Goal: Task Accomplishment & Management: Manage account settings

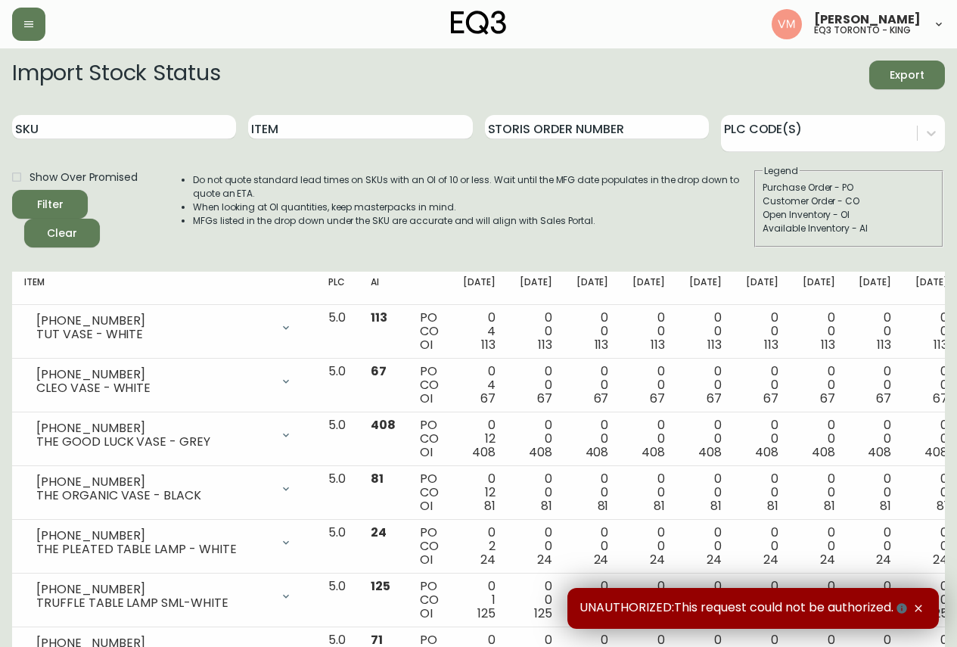
click at [8, 28] on header "Vanna Mihalic eq3 toronto - king" at bounding box center [478, 24] width 957 height 48
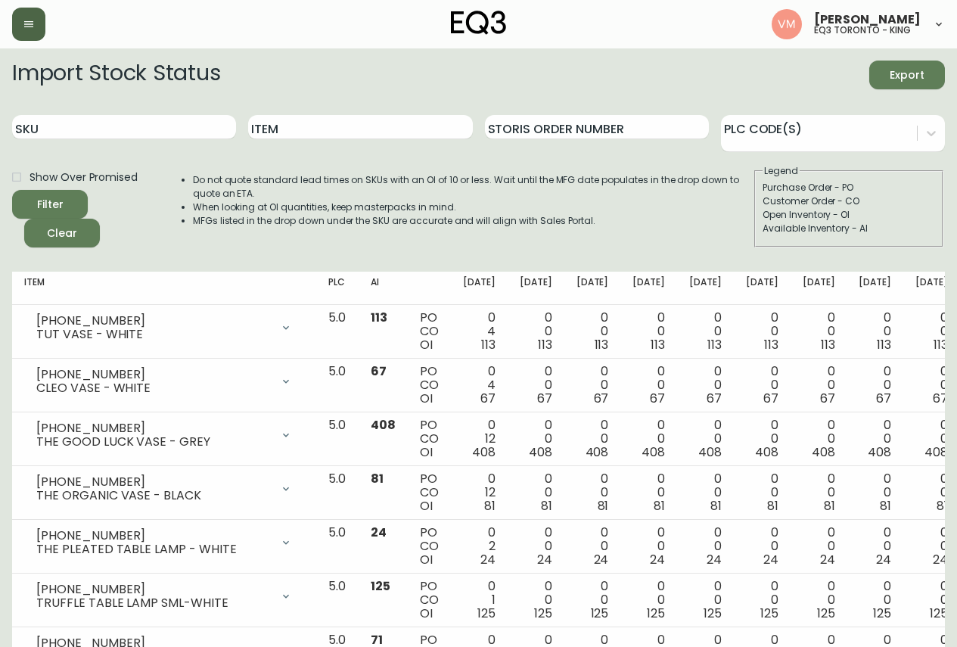
click at [23, 28] on icon "button" at bounding box center [29, 24] width 12 height 12
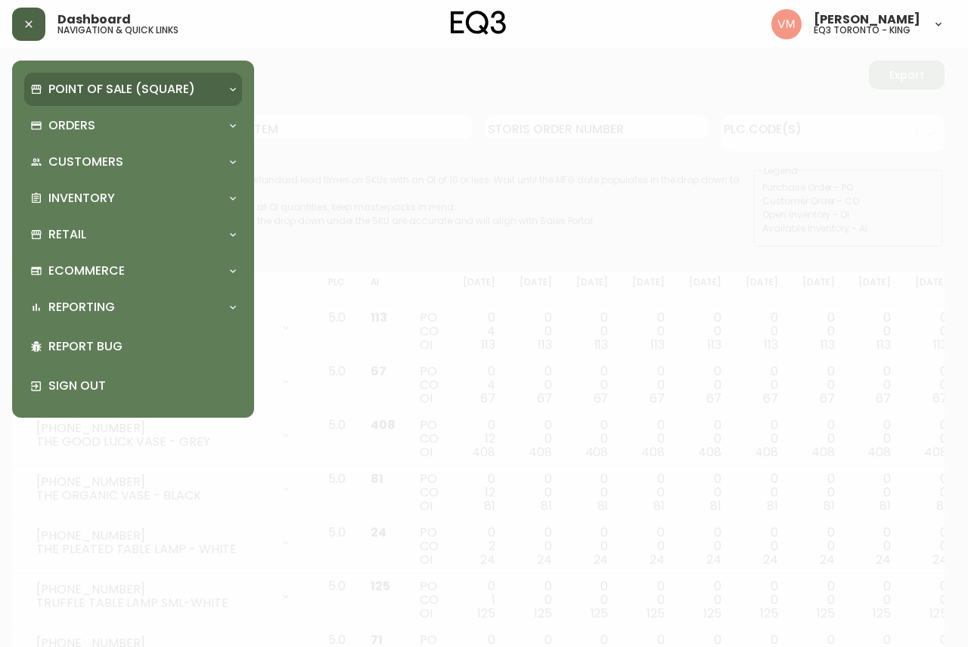
click at [70, 92] on p "Point of Sale (Square)" at bounding box center [121, 89] width 147 height 17
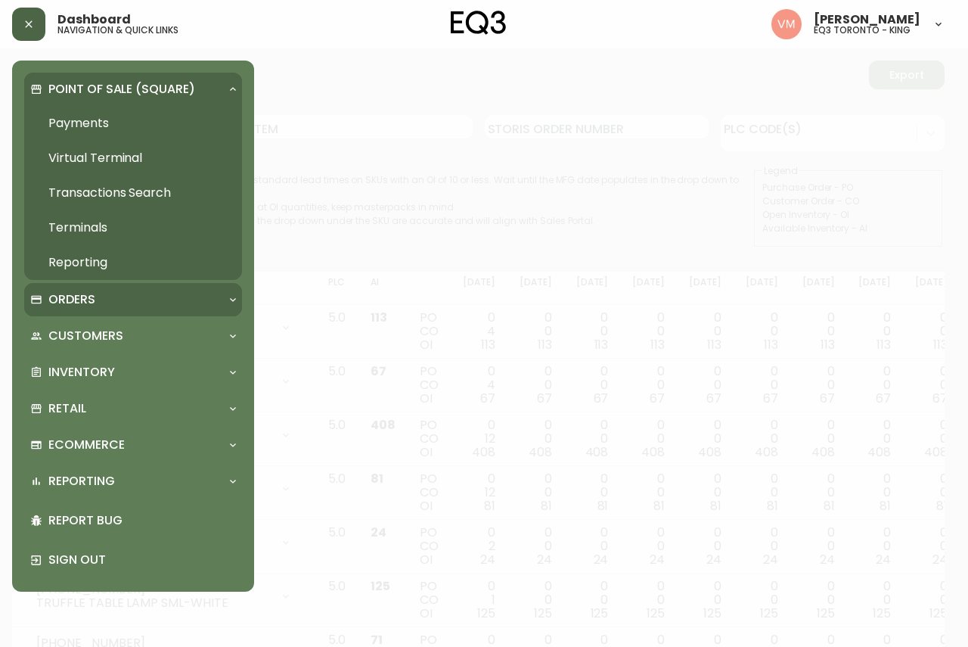
click at [92, 300] on p "Orders" at bounding box center [71, 299] width 47 height 17
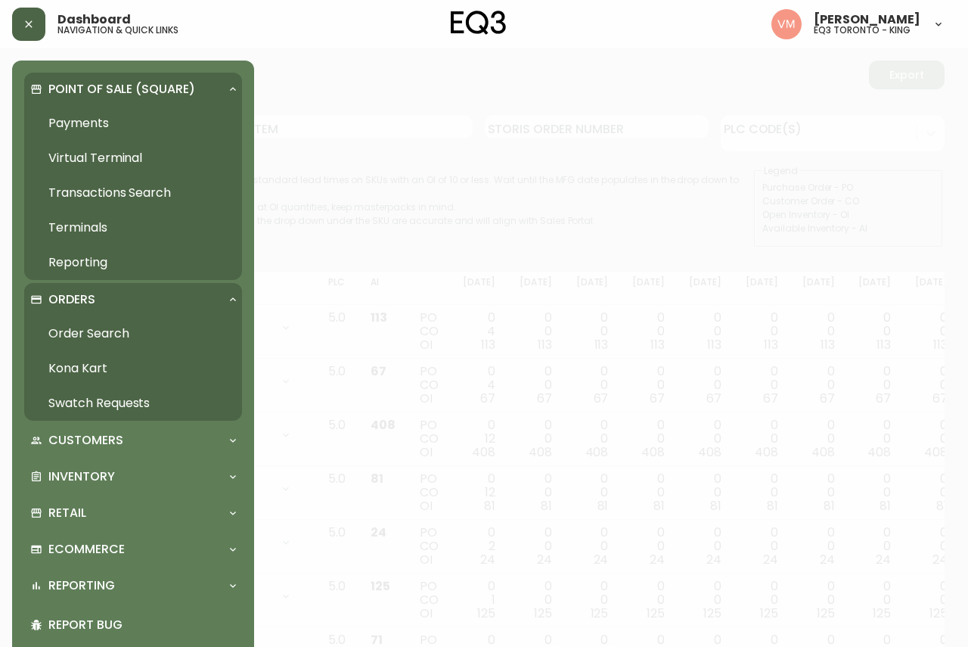
click at [107, 333] on link "Order Search" at bounding box center [133, 333] width 218 height 35
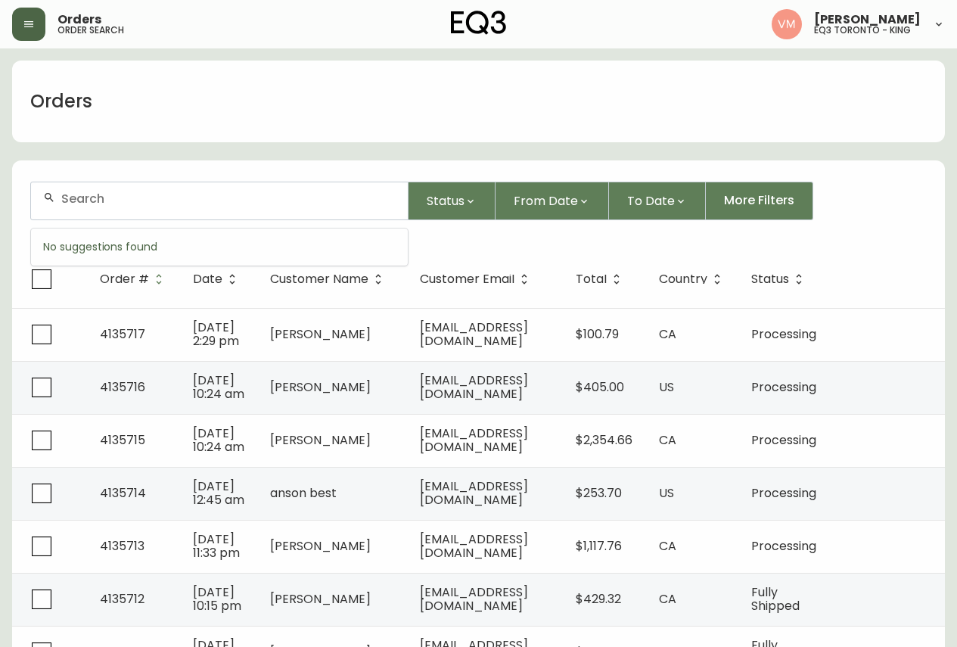
click at [123, 201] on input "text" at bounding box center [228, 198] width 334 height 14
paste input "4135264"
type input "4135264"
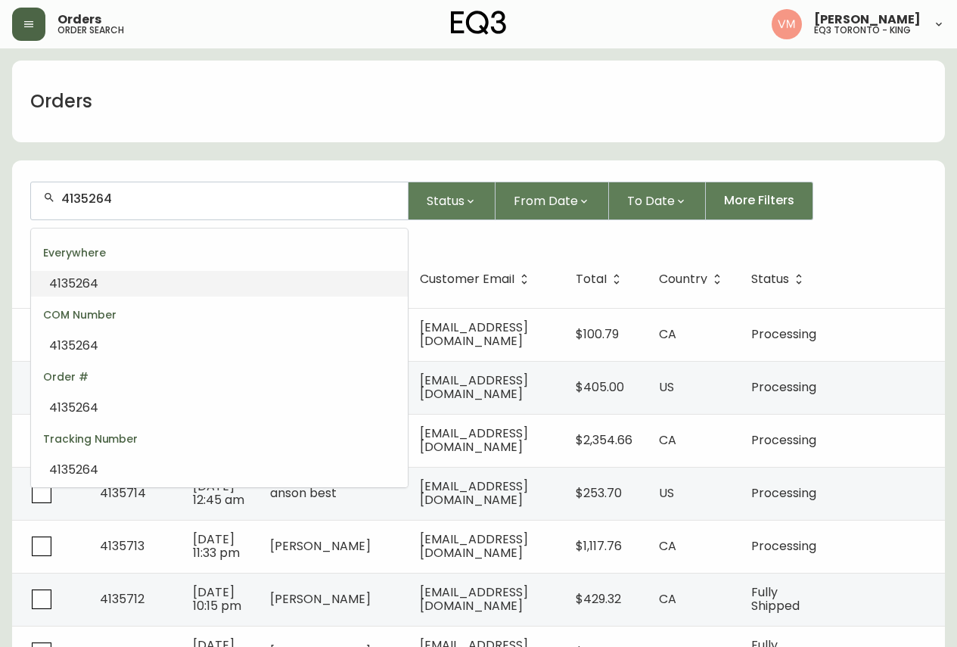
click at [138, 286] on li "4135264" at bounding box center [219, 284] width 377 height 26
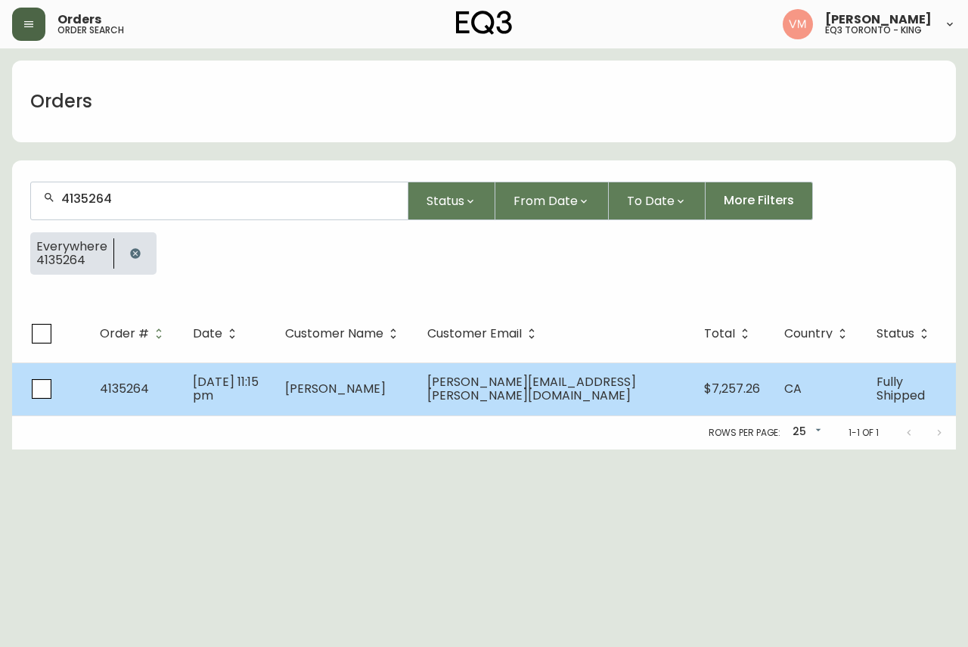
click at [139, 390] on span "4135264" at bounding box center [124, 388] width 49 height 17
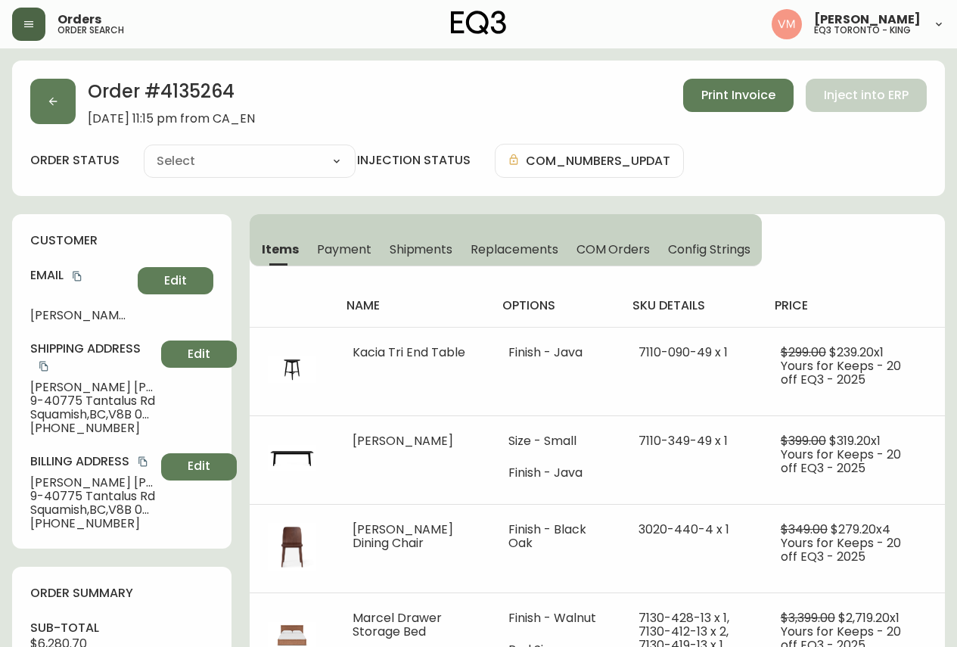
type input "Fully Shipped"
select select "FULLY_SHIPPED"
click at [729, 96] on span "Print Invoice" at bounding box center [738, 95] width 74 height 17
click at [731, 95] on span "Print Invoice" at bounding box center [738, 95] width 74 height 17
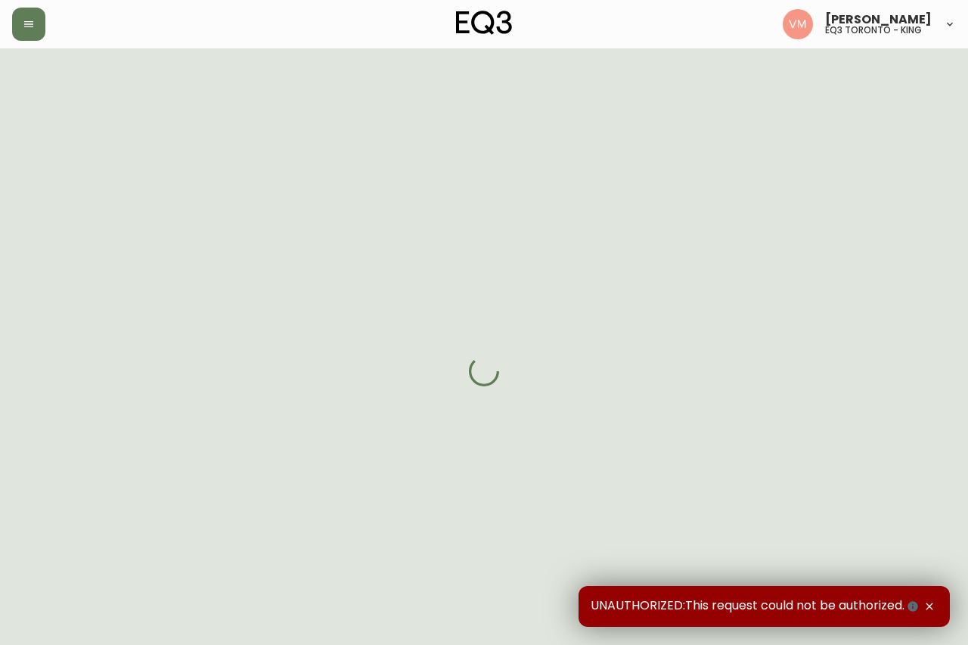
select select "FULLY_SHIPPED"
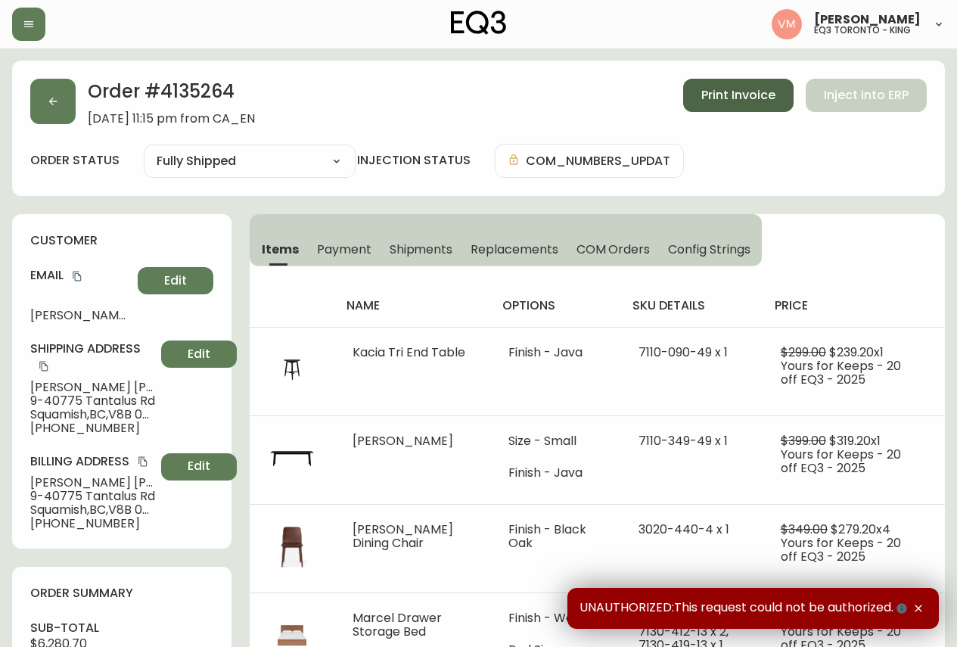
click at [715, 91] on span "Print Invoice" at bounding box center [738, 95] width 74 height 17
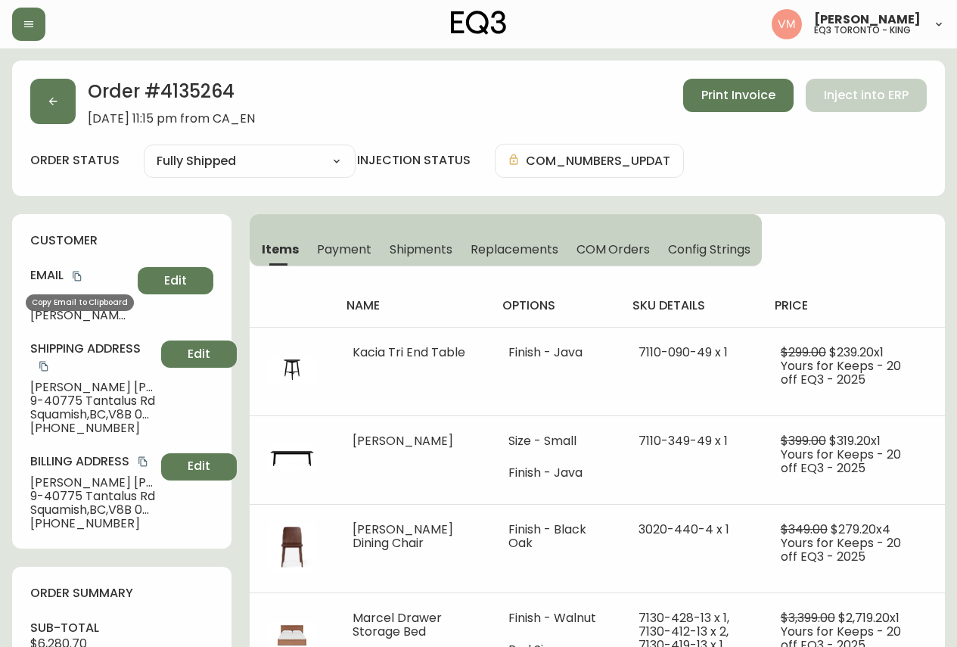
click at [72, 277] on icon "copy" at bounding box center [77, 276] width 11 height 11
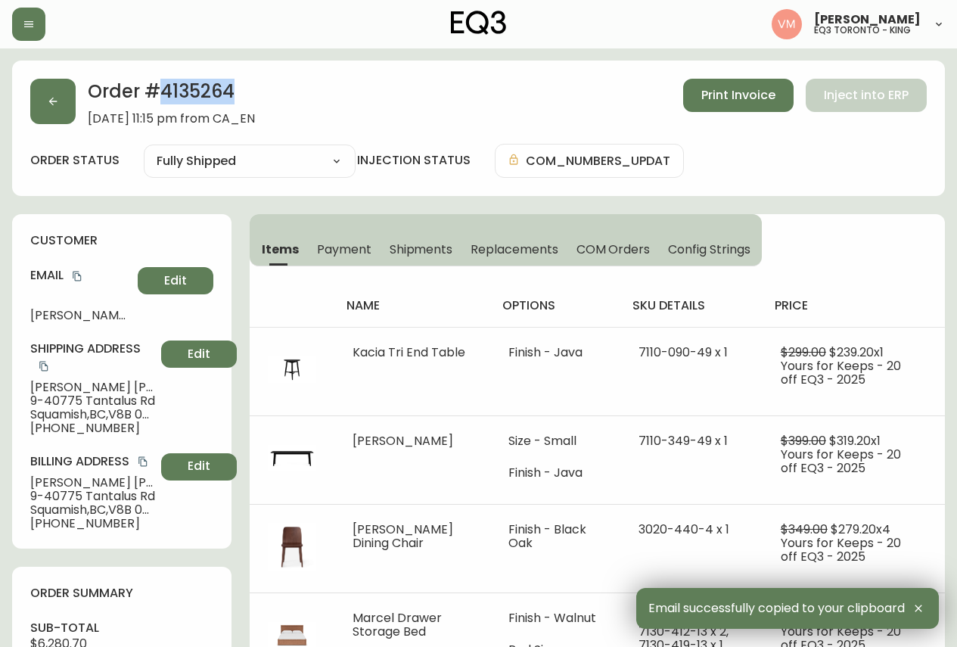
drag, startPoint x: 240, startPoint y: 92, endPoint x: 163, endPoint y: 83, distance: 76.9
click at [163, 83] on h2 "Order # 4135264" at bounding box center [171, 95] width 167 height 33
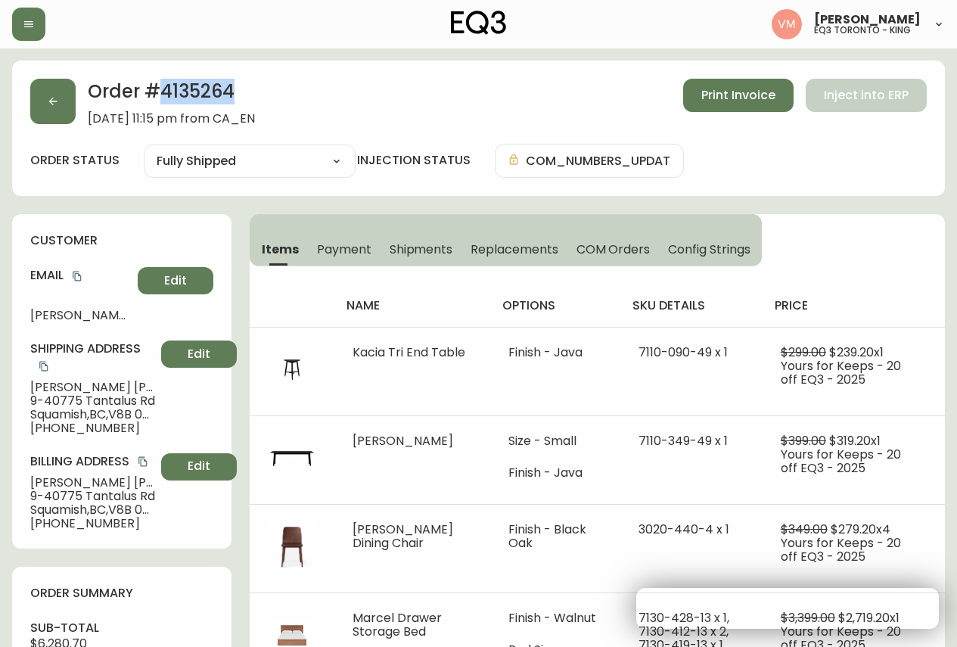
copy h2 "4135264"
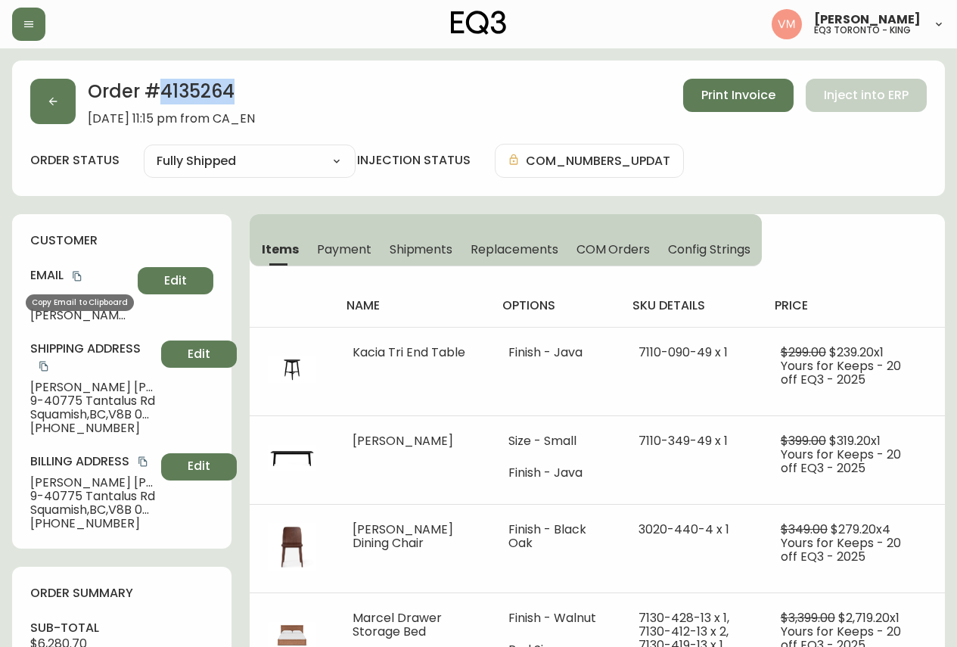
click at [76, 274] on icon "copy" at bounding box center [77, 277] width 8 height 10
click at [35, 365] on h4 "Shipping Address" at bounding box center [92, 357] width 125 height 34
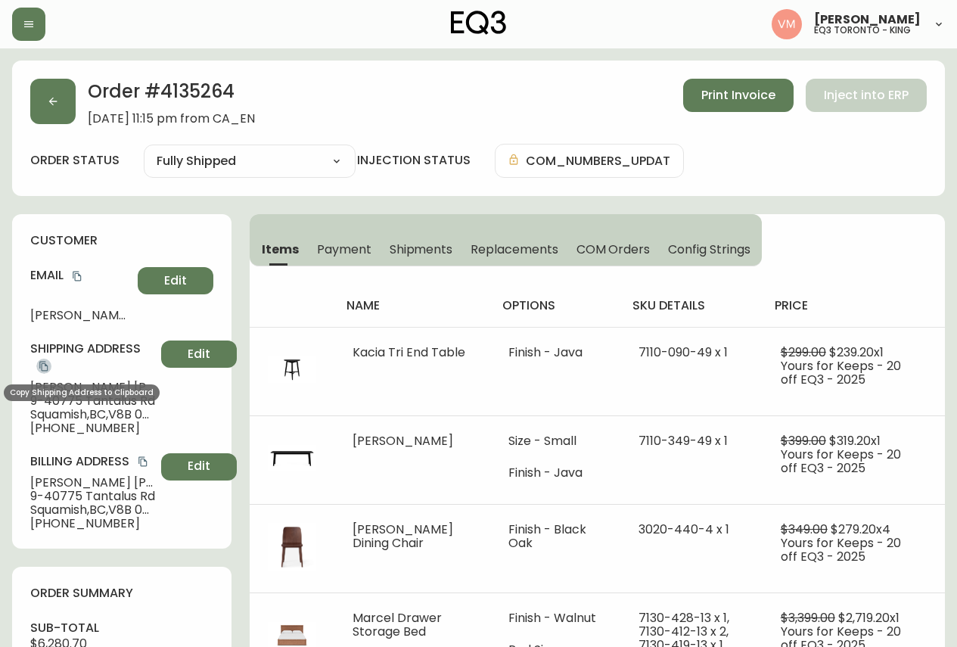
click at [42, 365] on icon "copy" at bounding box center [43, 366] width 8 height 10
